Goal: Transaction & Acquisition: Book appointment/travel/reservation

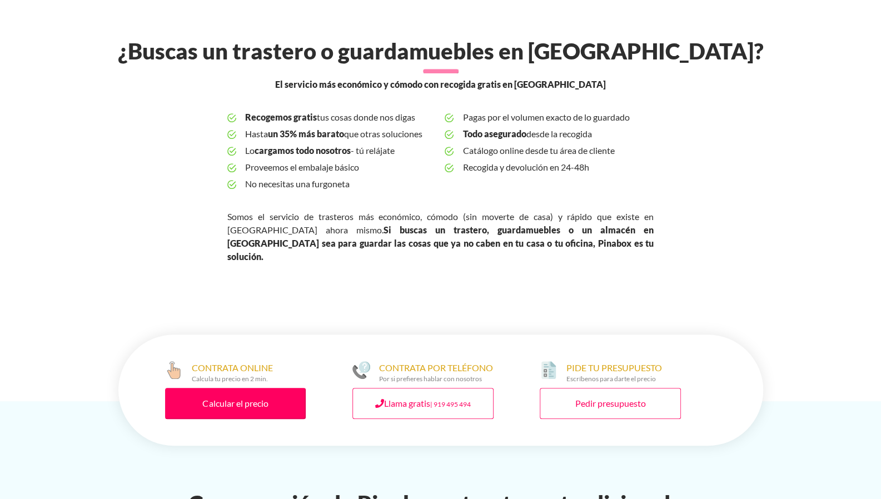
scroll to position [333, 0]
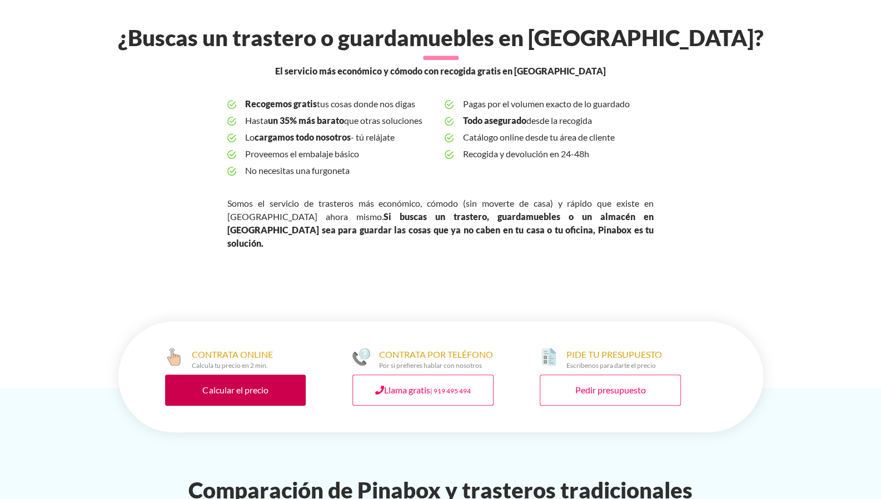
drag, startPoint x: 245, startPoint y: 336, endPoint x: 263, endPoint y: 327, distance: 20.9
click at [245, 375] on link "Calcular el precio" at bounding box center [235, 390] width 141 height 31
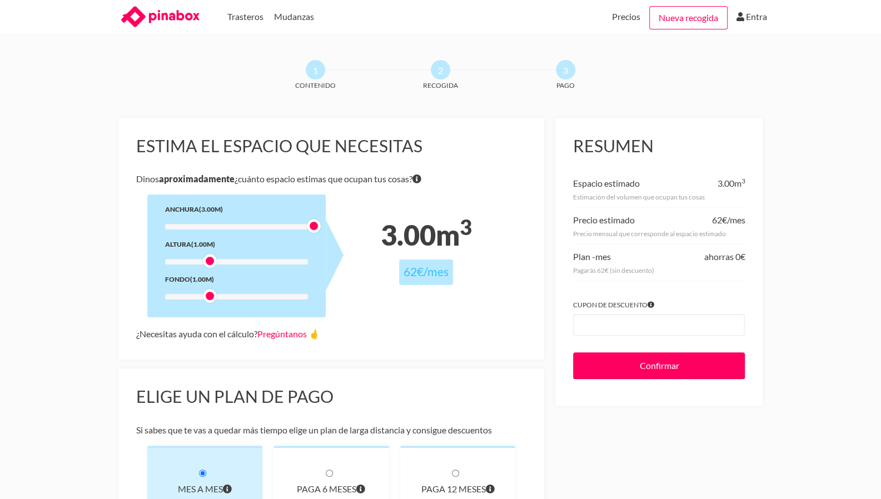
drag, startPoint x: 207, startPoint y: 225, endPoint x: 306, endPoint y: 227, distance: 99.0
click at [307, 227] on div at bounding box center [314, 226] width 14 height 14
drag, startPoint x: 208, startPoint y: 261, endPoint x: 302, endPoint y: 261, distance: 93.9
click at [302, 261] on div at bounding box center [300, 261] width 14 height 14
drag, startPoint x: 207, startPoint y: 294, endPoint x: 293, endPoint y: 291, distance: 86.2
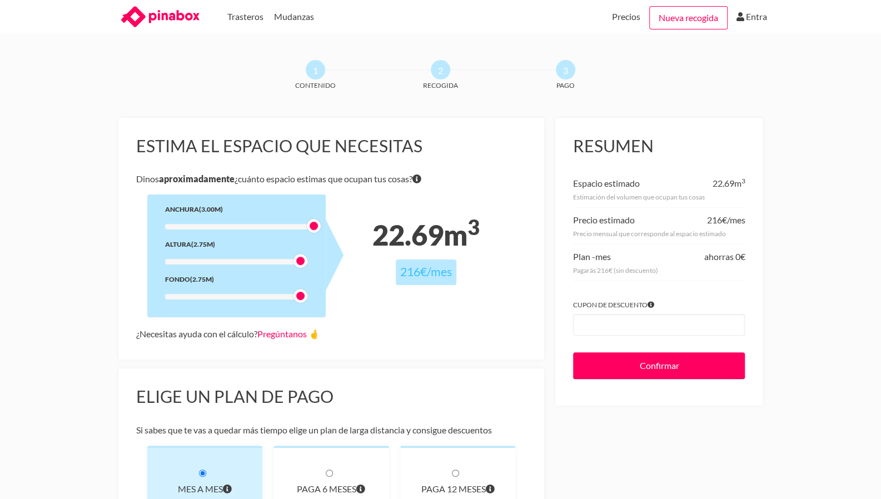
click at [293, 291] on div "Anchura (3.00m) Altura (2.75m) Fondo (2.75m)" at bounding box center [236, 256] width 178 height 123
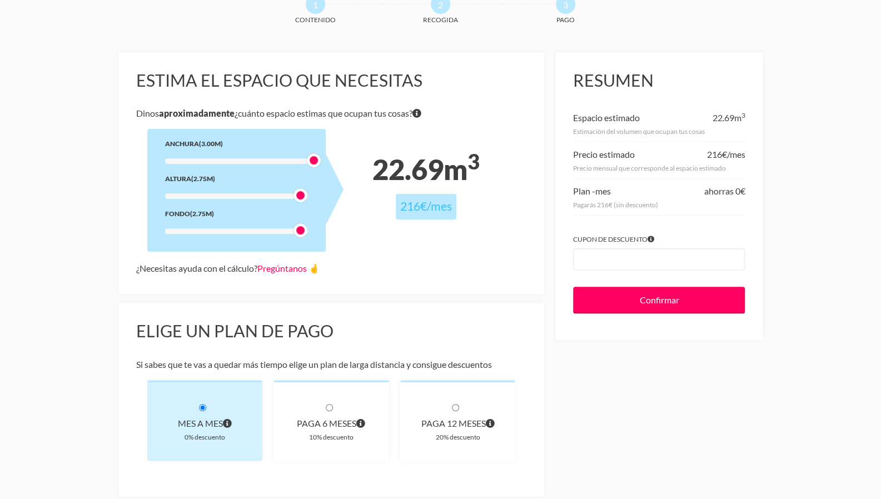
scroll to position [56, 0]
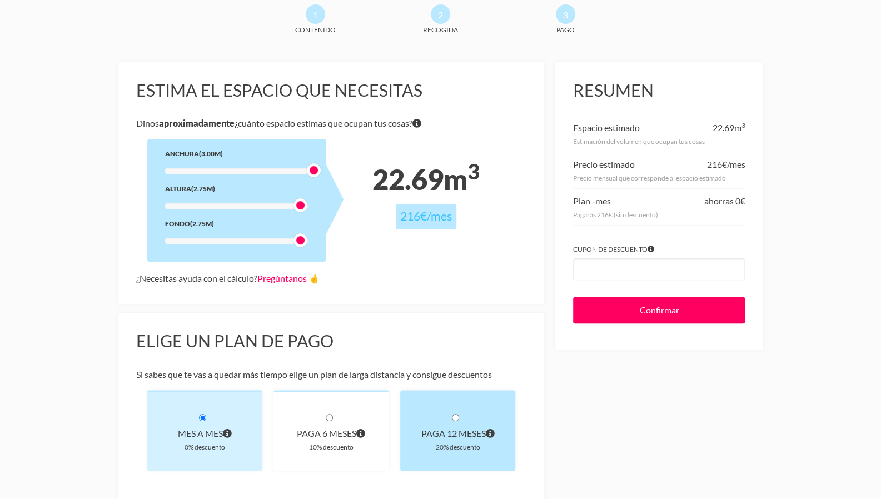
click at [455, 426] on div "paga 12 meses" at bounding box center [458, 434] width 80 height 16
radio input "true"
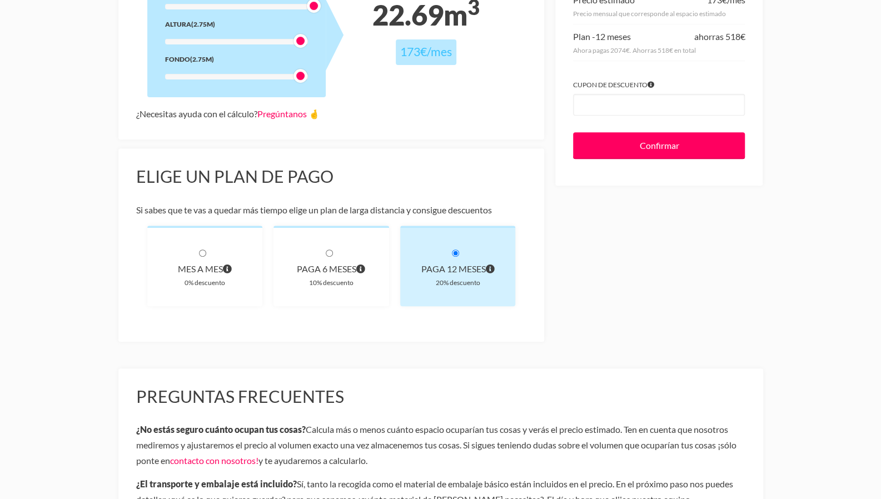
scroll to position [0, 0]
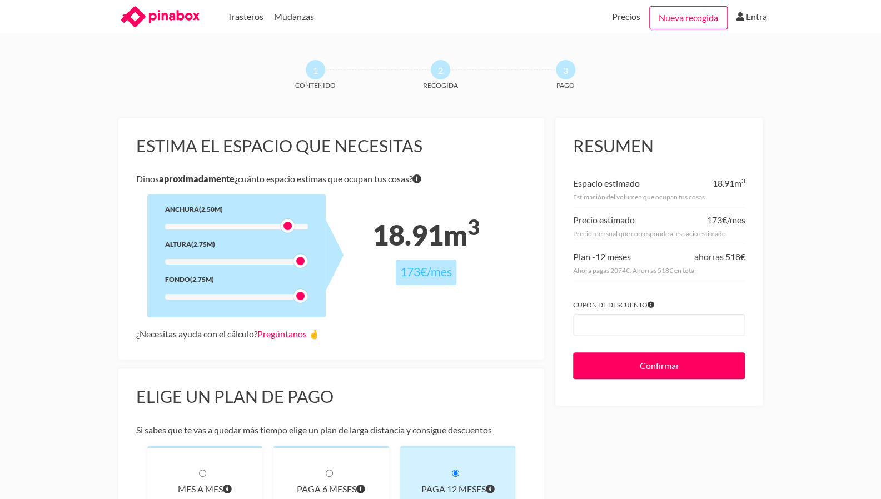
drag, startPoint x: 313, startPoint y: 226, endPoint x: 291, endPoint y: 226, distance: 22.8
click at [291, 226] on div at bounding box center [288, 226] width 14 height 14
drag, startPoint x: 300, startPoint y: 296, endPoint x: 286, endPoint y: 296, distance: 13.9
click at [286, 296] on div at bounding box center [288, 296] width 14 height 14
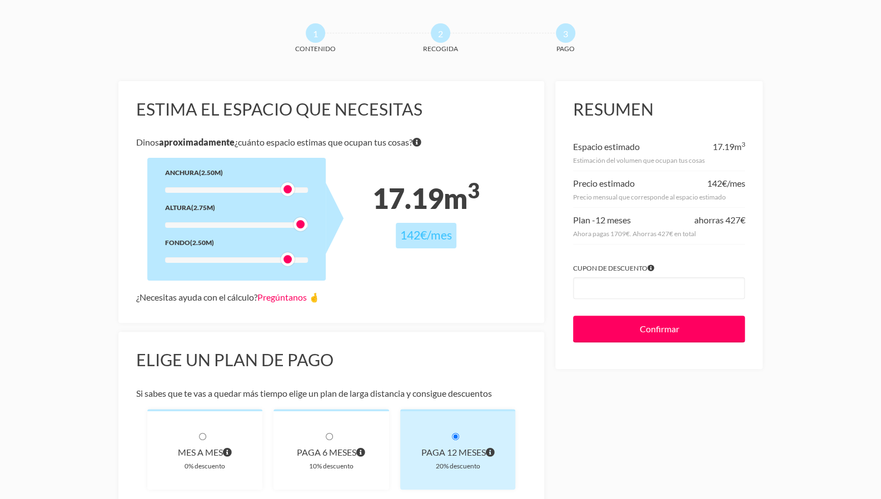
scroll to position [26, 0]
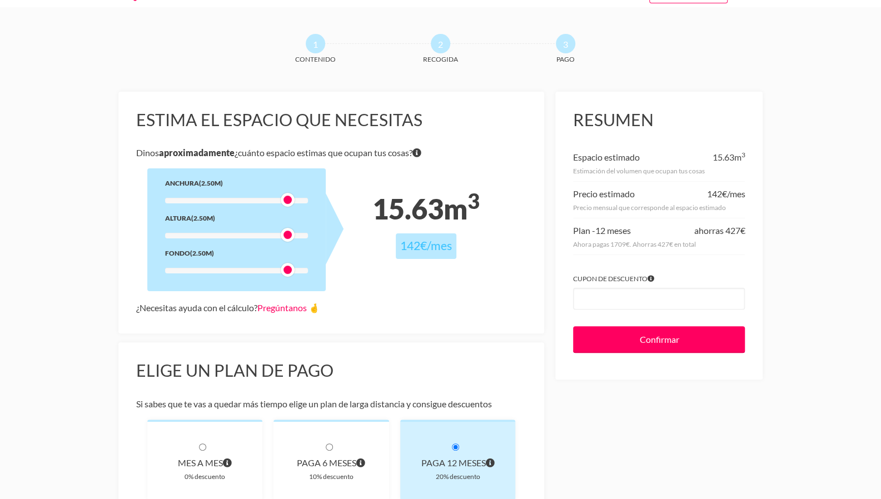
drag, startPoint x: 297, startPoint y: 232, endPoint x: 287, endPoint y: 232, distance: 10.0
click at [287, 232] on div at bounding box center [288, 235] width 14 height 14
drag, startPoint x: 287, startPoint y: 197, endPoint x: 278, endPoint y: 197, distance: 8.9
click at [278, 197] on div at bounding box center [275, 200] width 14 height 14
drag, startPoint x: 286, startPoint y: 233, endPoint x: 277, endPoint y: 233, distance: 8.9
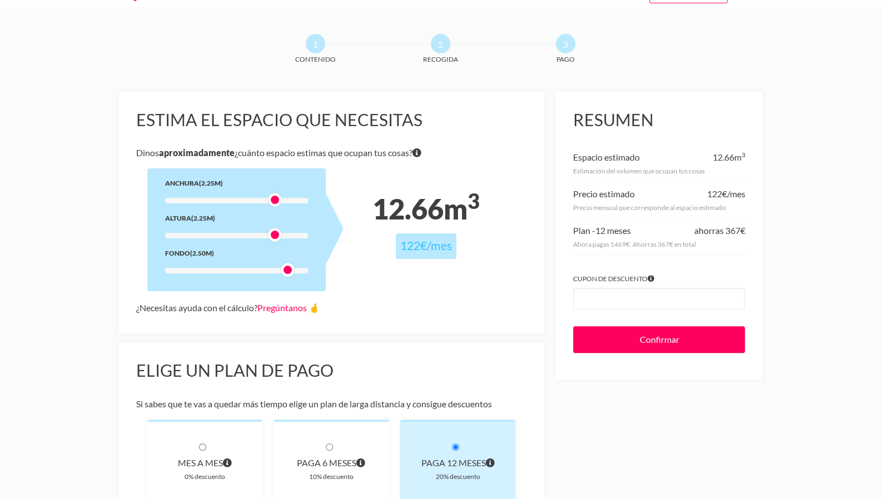
click at [277, 233] on div at bounding box center [275, 235] width 14 height 14
drag, startPoint x: 283, startPoint y: 266, endPoint x: 273, endPoint y: 266, distance: 10.0
click at [273, 266] on div at bounding box center [275, 270] width 14 height 14
